Goal: Task Accomplishment & Management: Use online tool/utility

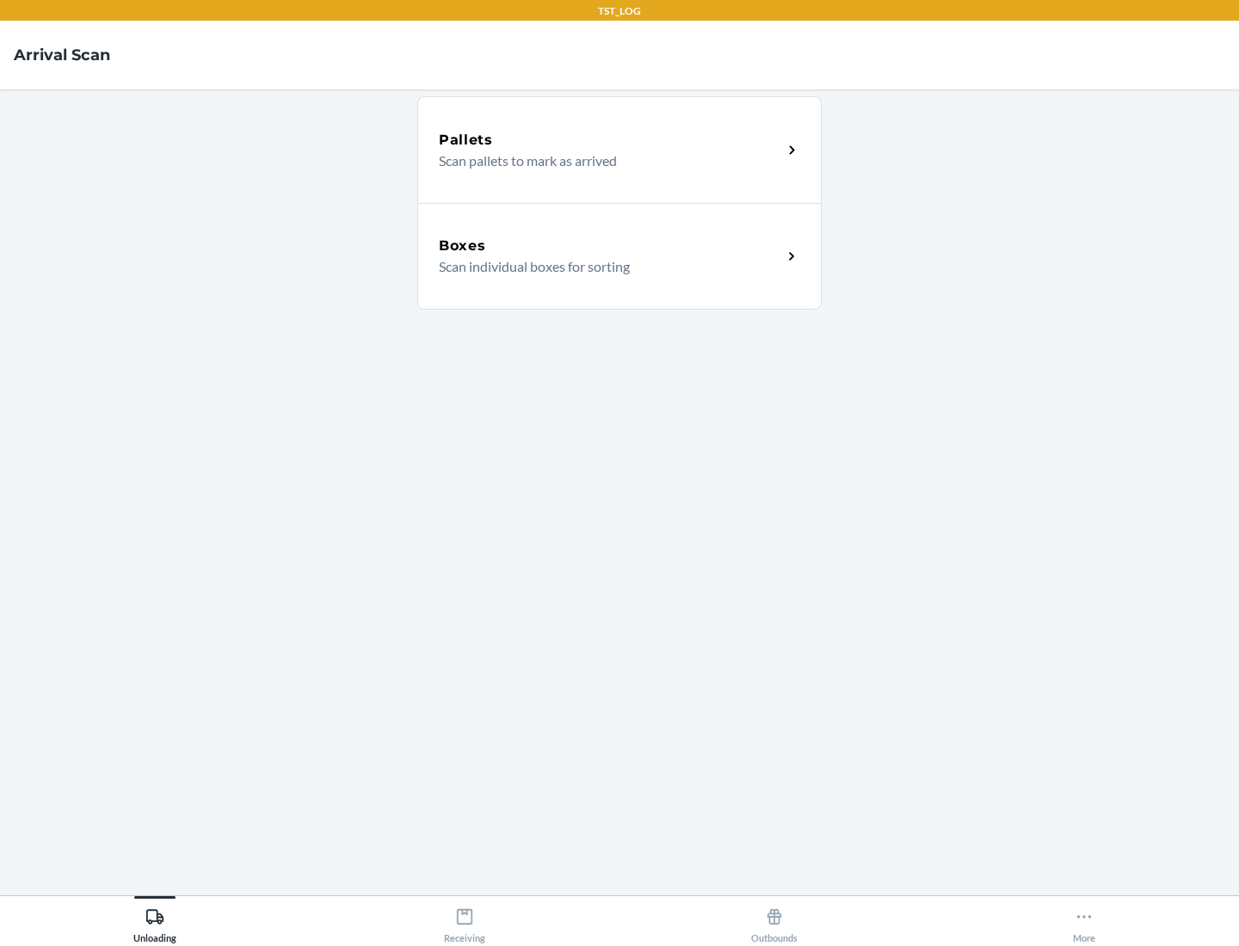
click at [610, 246] on div "Boxes" at bounding box center [610, 246] width 343 height 21
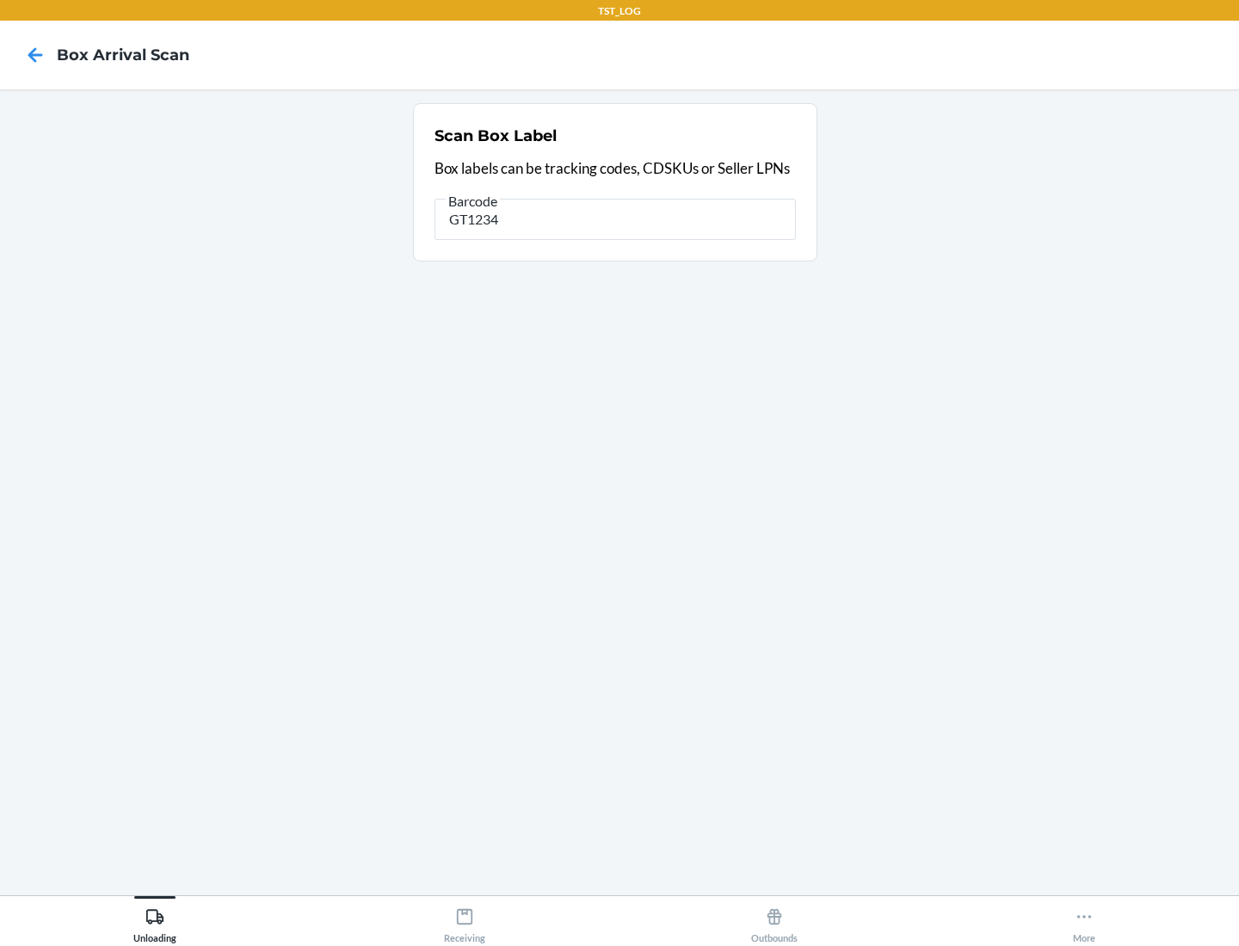
type input "GT1234"
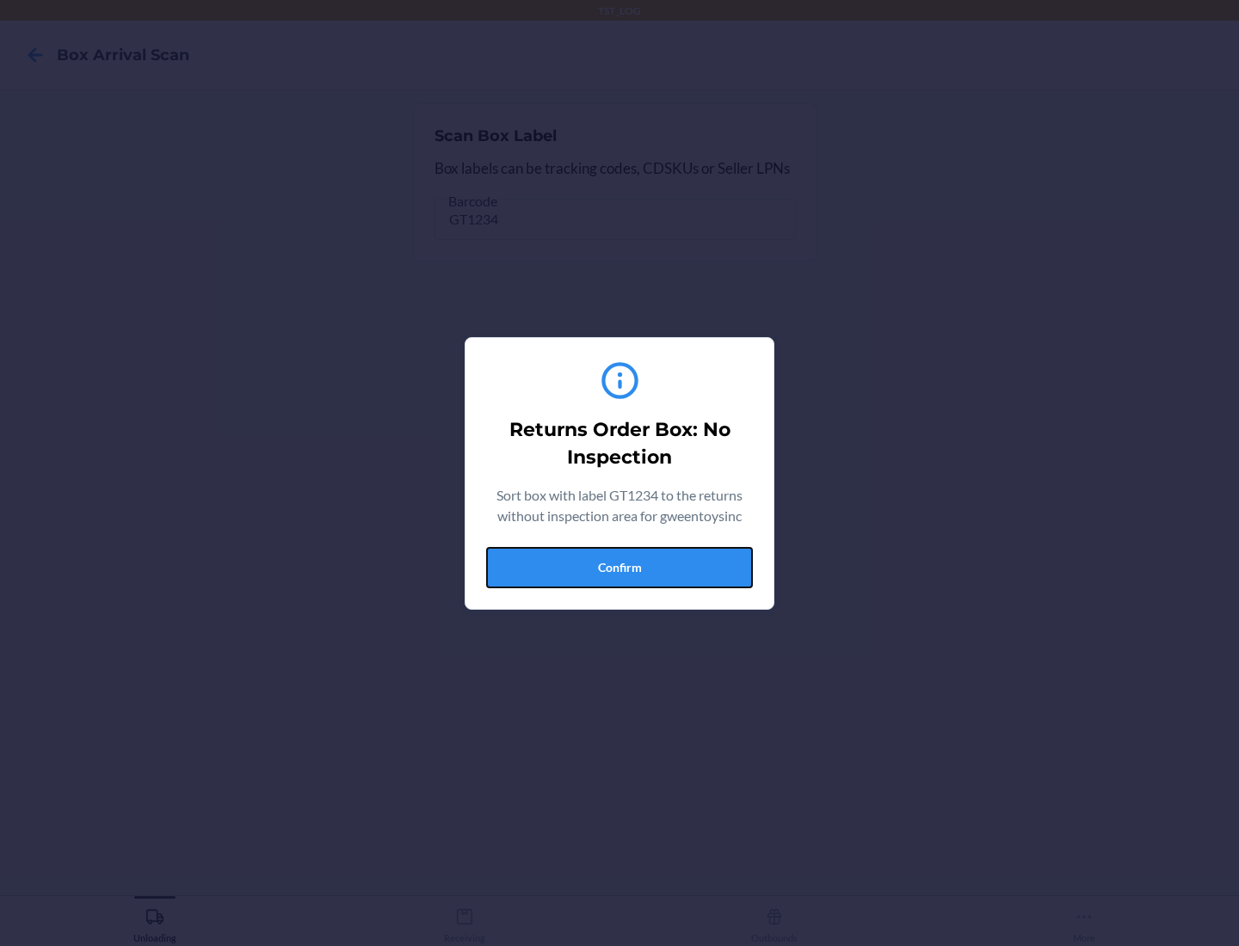
click at [619, 567] on button "Confirm" at bounding box center [619, 567] width 267 height 41
